Goal: Information Seeking & Learning: Find specific fact

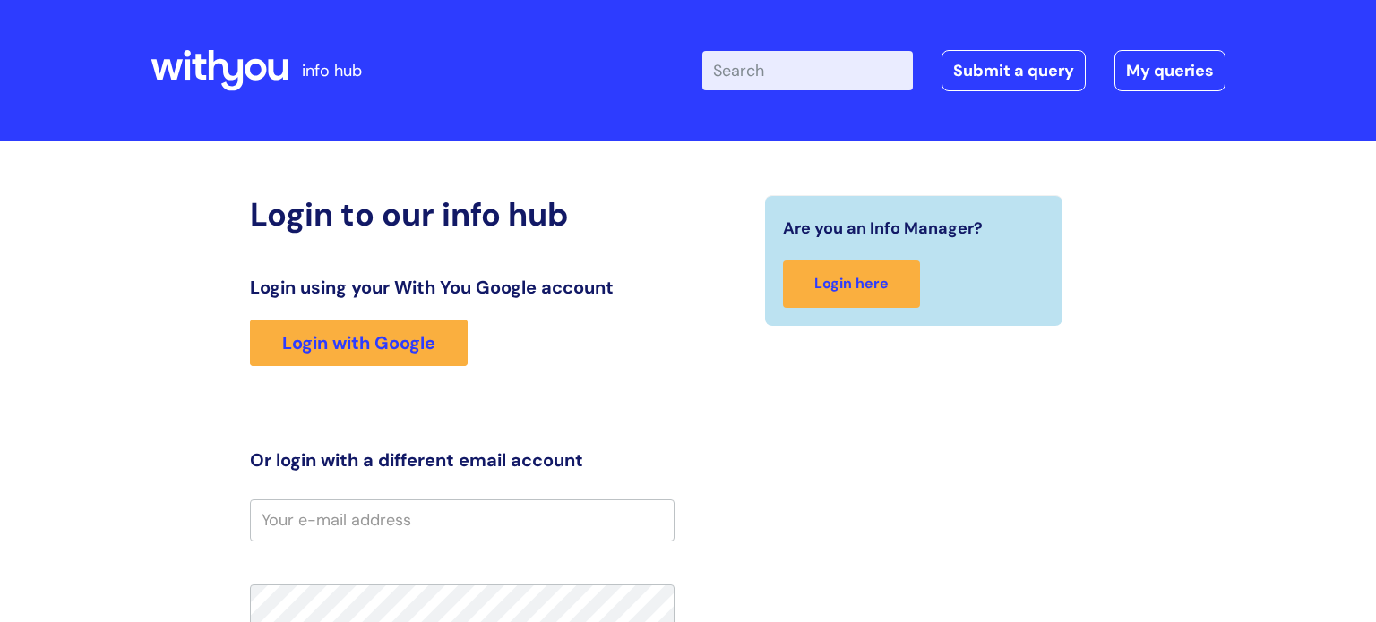
click at [820, 60] on input "Enter your search term here..." at bounding box center [807, 70] width 210 height 39
type input "giving client info tims"
click button "Search" at bounding box center [0, 0] width 0 height 0
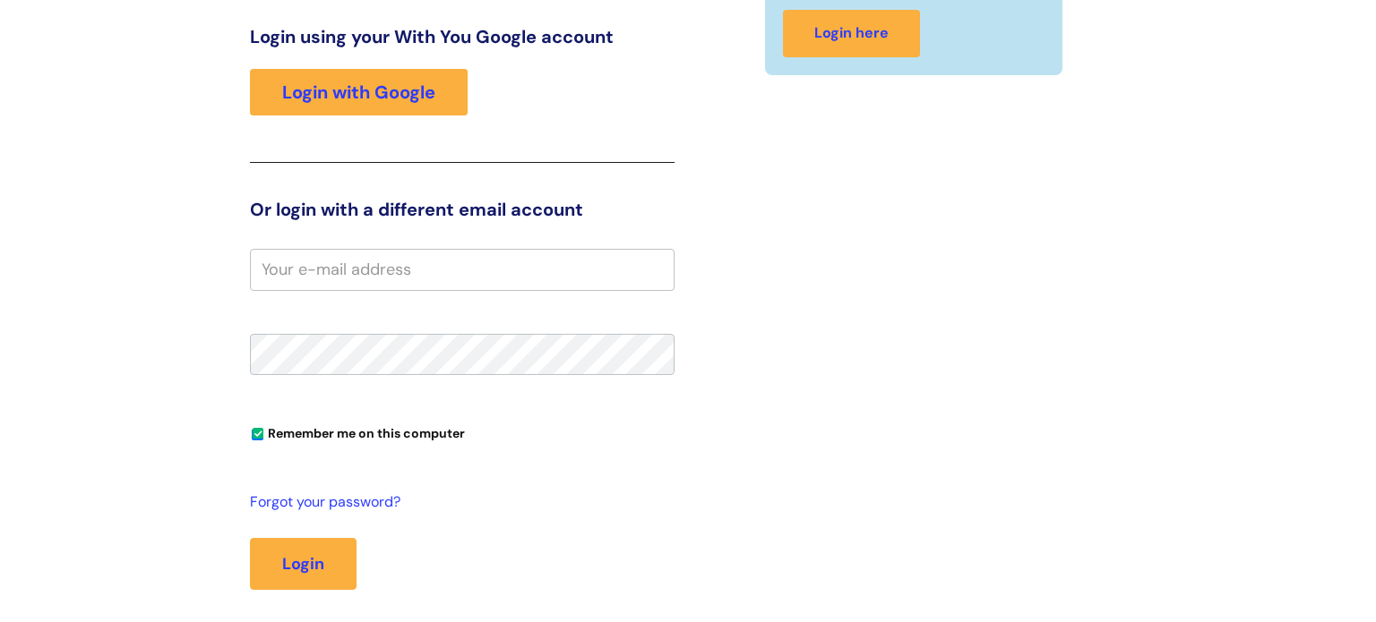
scroll to position [283, 0]
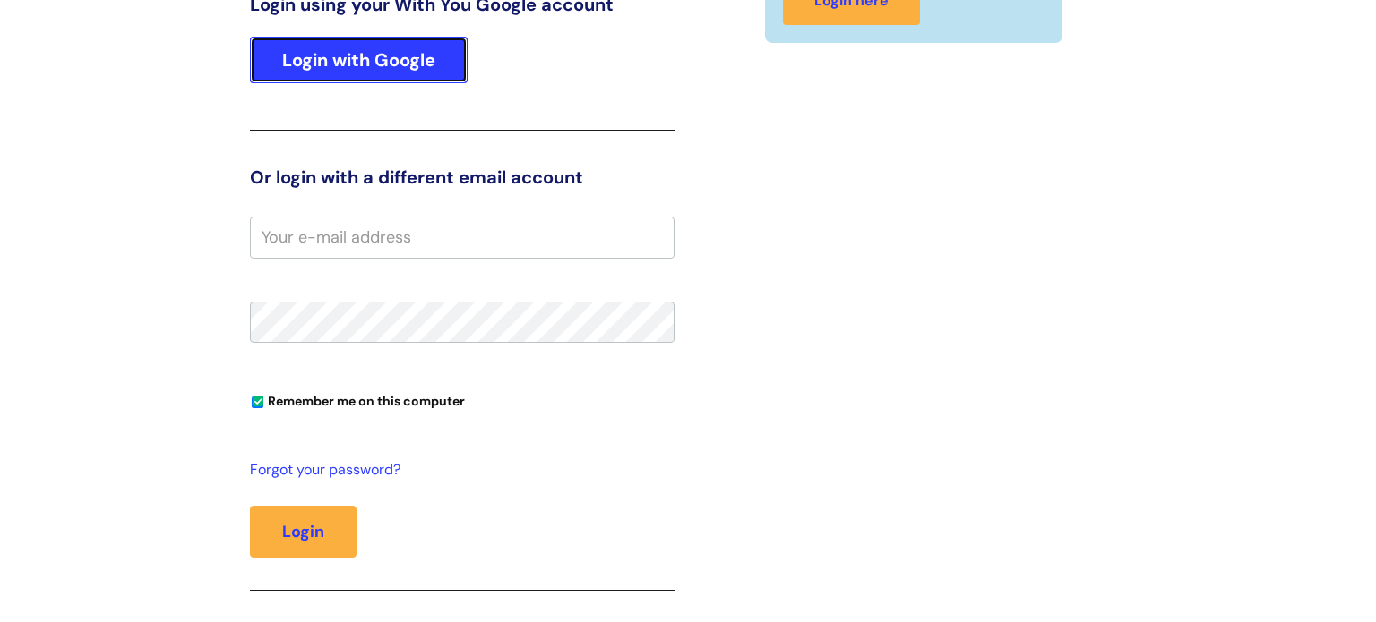
click at [254, 65] on link "Login with Google" at bounding box center [359, 60] width 218 height 47
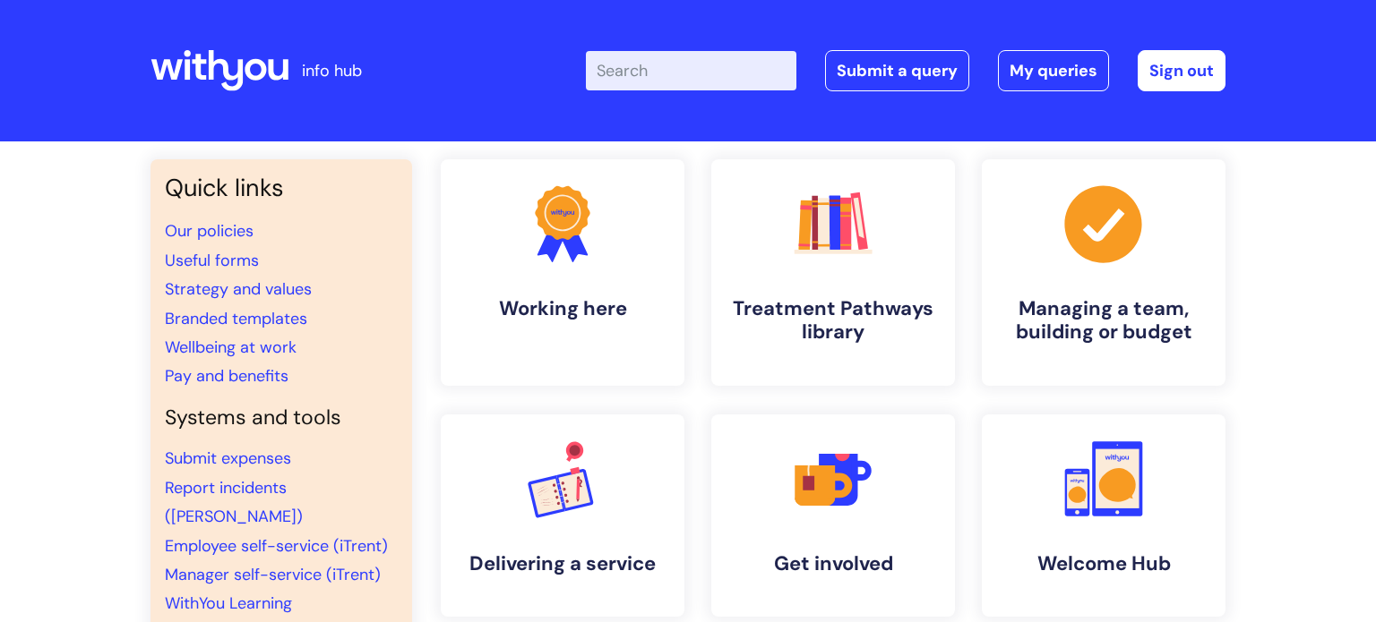
click at [644, 64] on input "Enter your search term here..." at bounding box center [691, 70] width 210 height 39
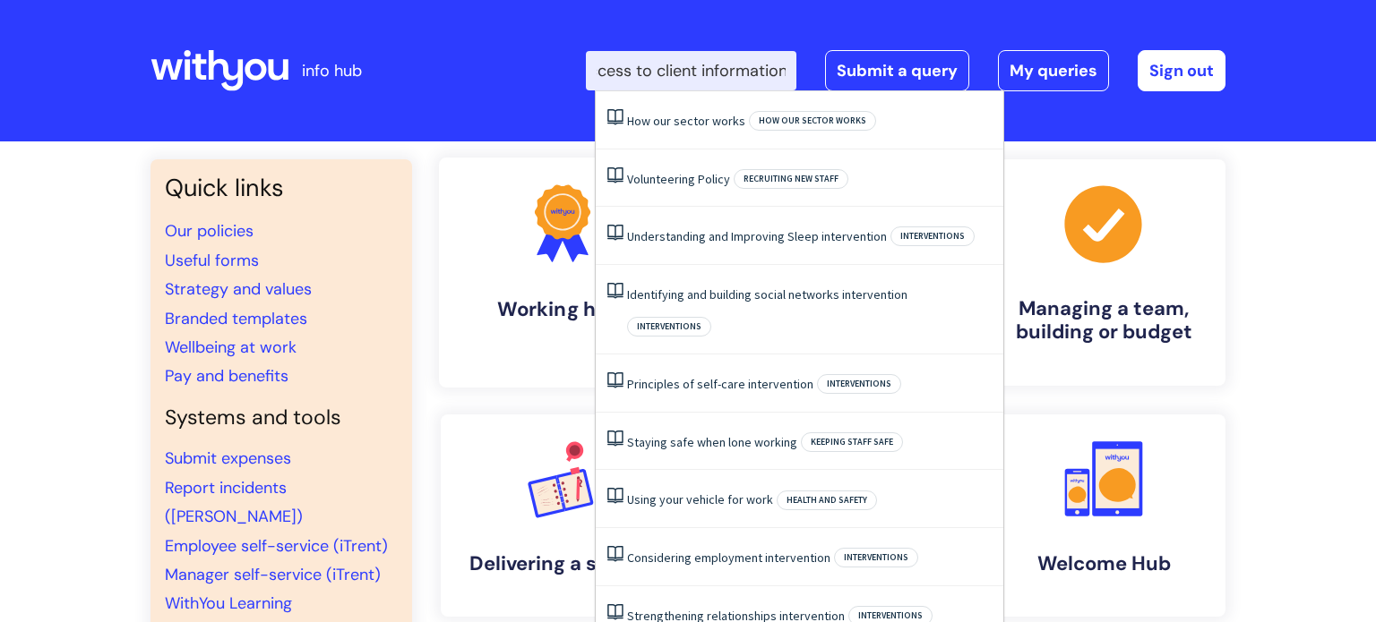
scroll to position [0, 73]
type input "giving access to client information"
click button "Search" at bounding box center [0, 0] width 0 height 0
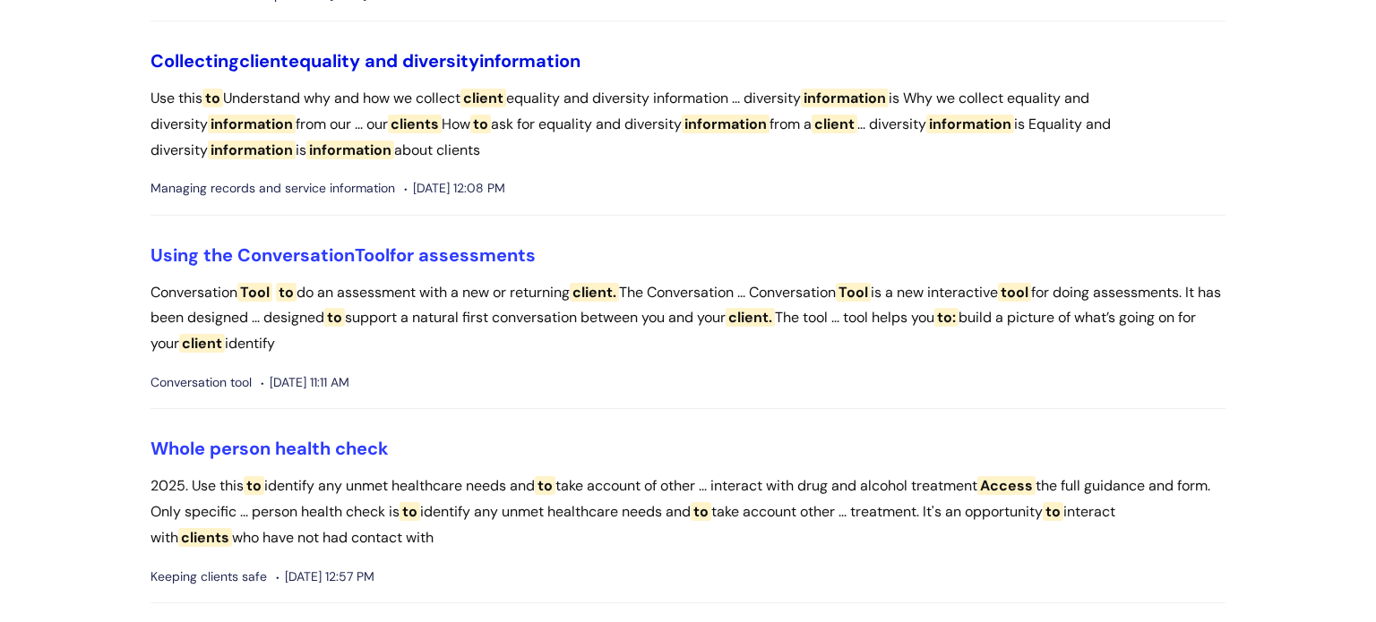
scroll to position [2262, 0]
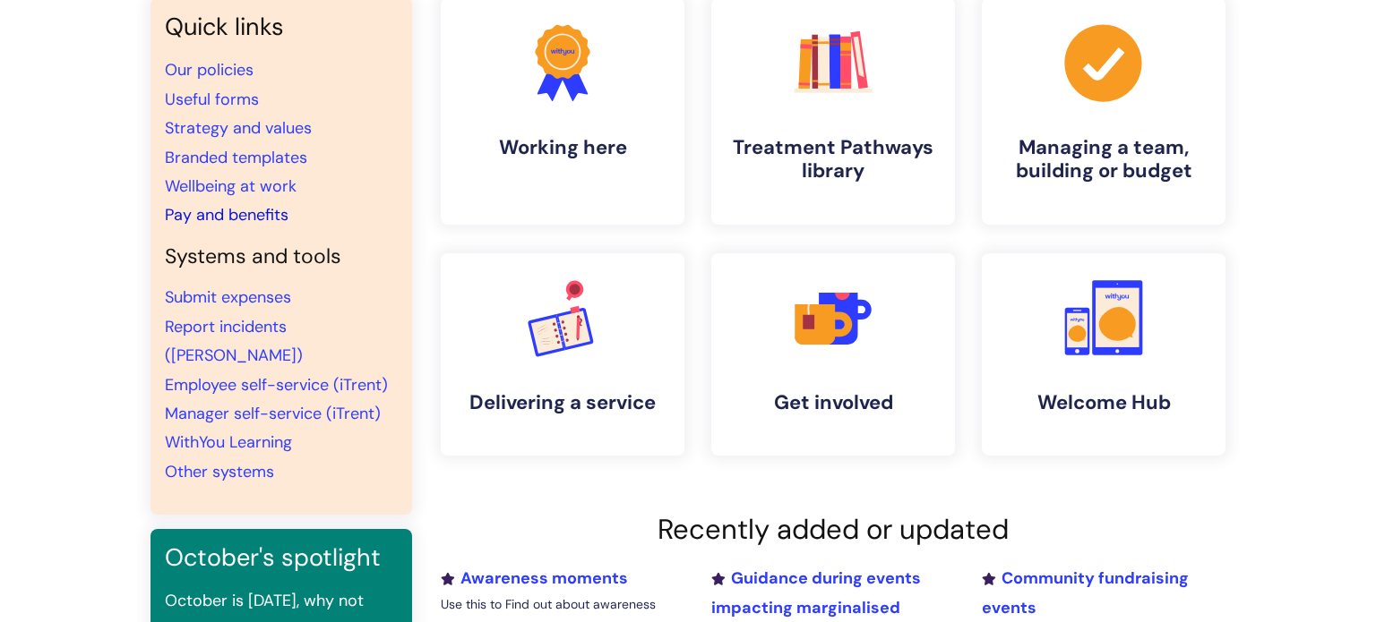
scroll to position [152, 0]
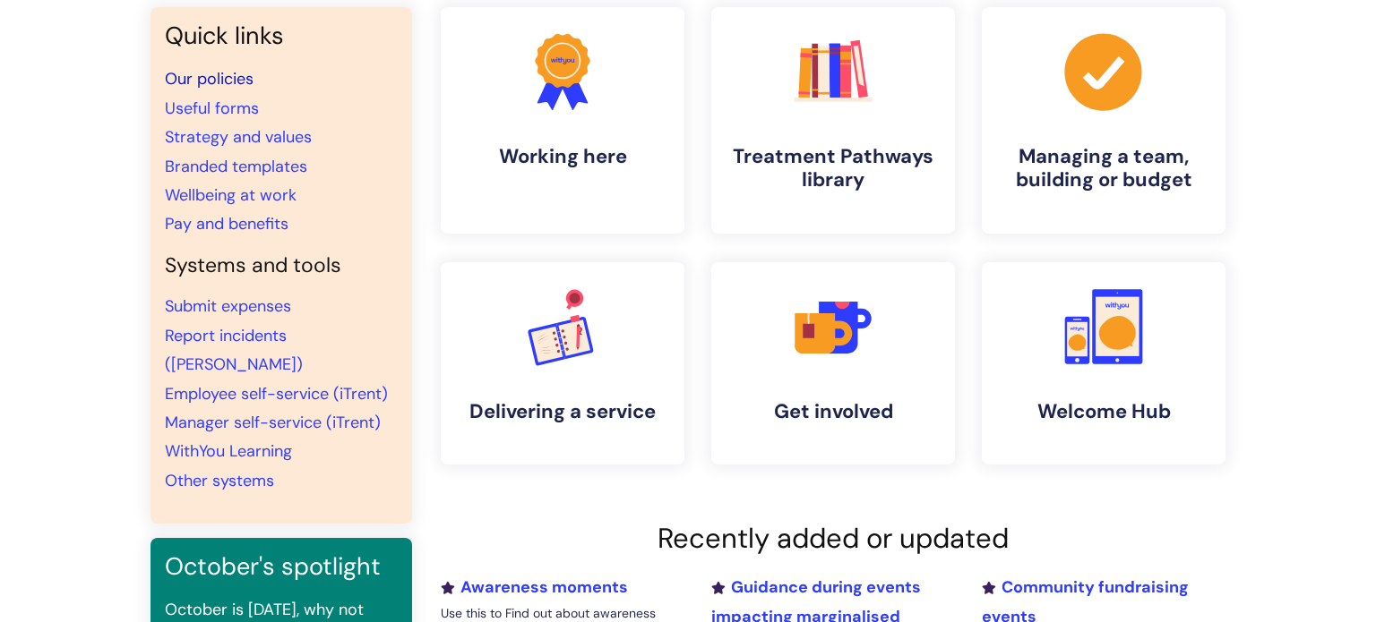
click at [232, 79] on link "Our policies" at bounding box center [209, 78] width 89 height 21
